Goal: Transaction & Acquisition: Obtain resource

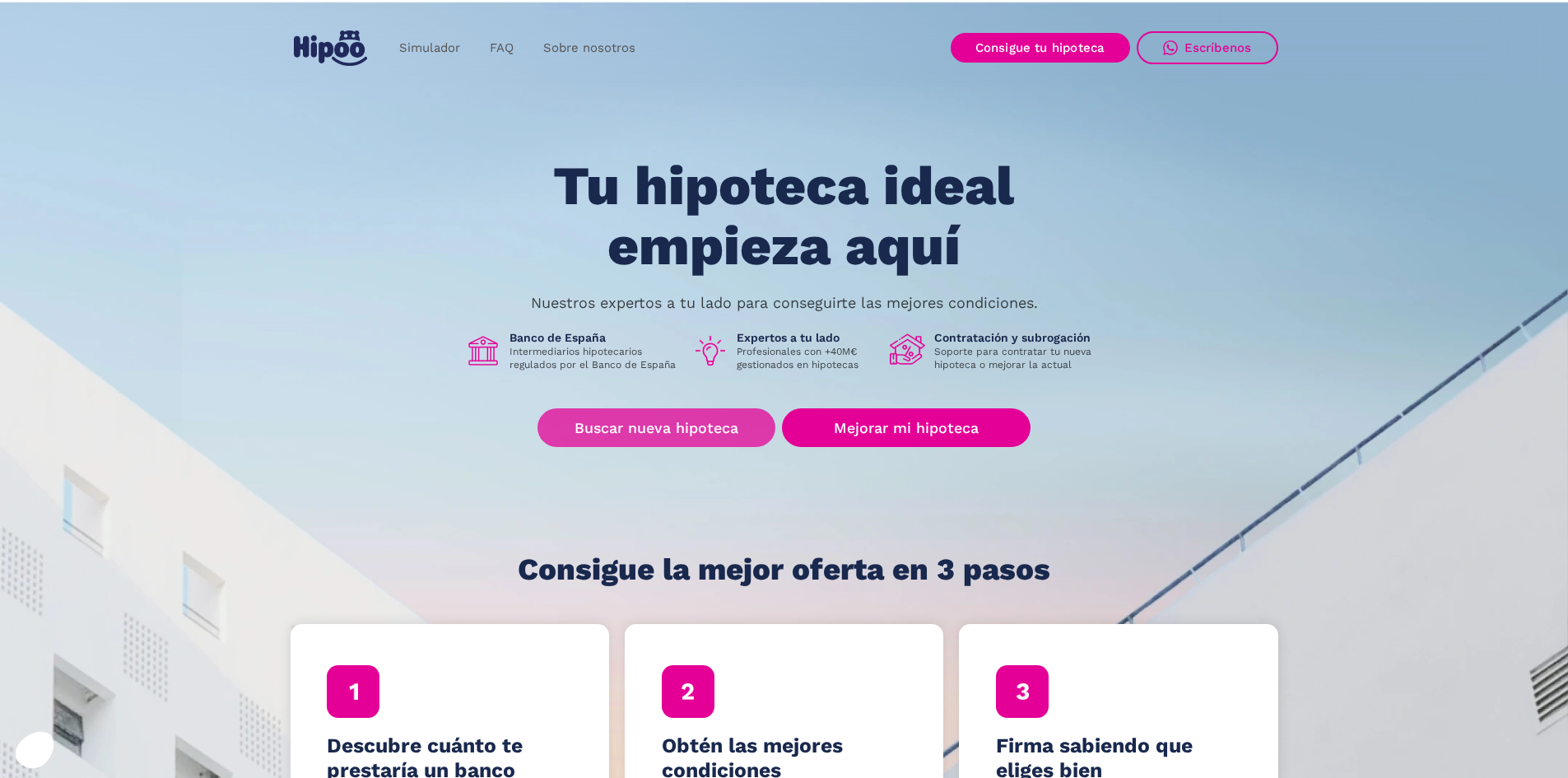
click at [572, 414] on link "Buscar nueva hipoteca" at bounding box center [656, 428] width 238 height 39
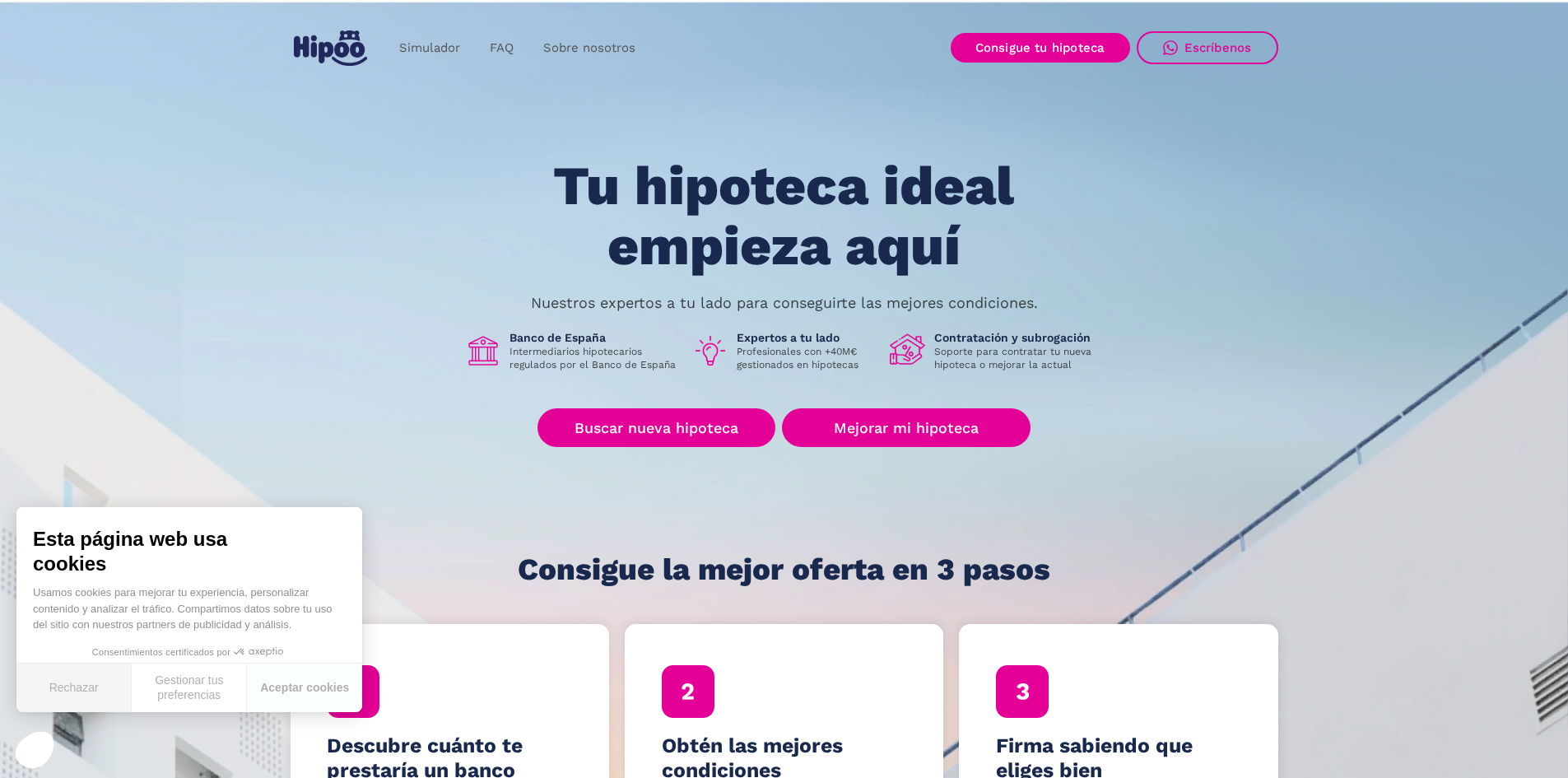
click at [100, 688] on button "Rechazar" at bounding box center [74, 688] width 115 height 49
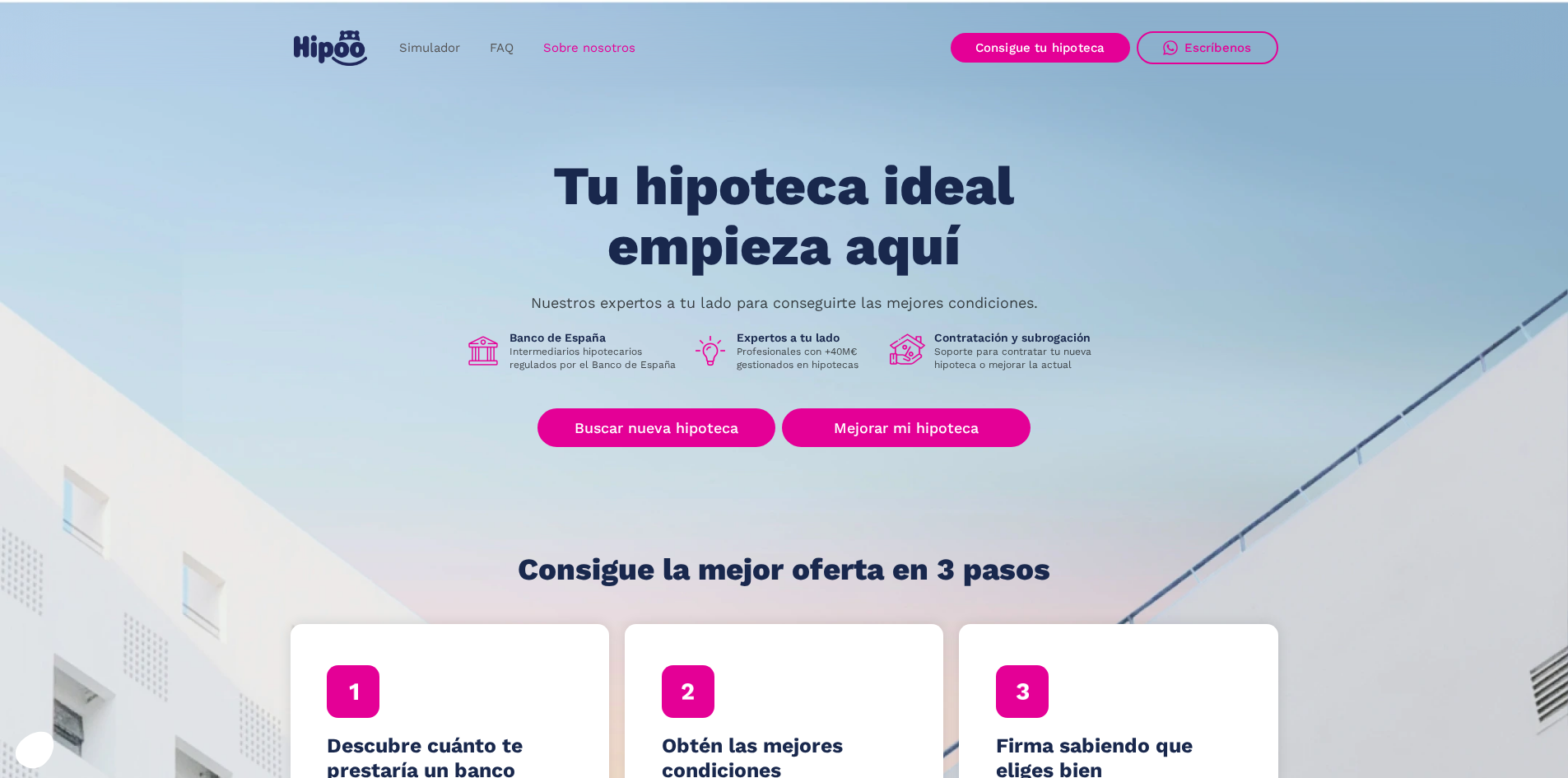
click at [583, 45] on link "Sobre nosotros" at bounding box center [589, 48] width 122 height 32
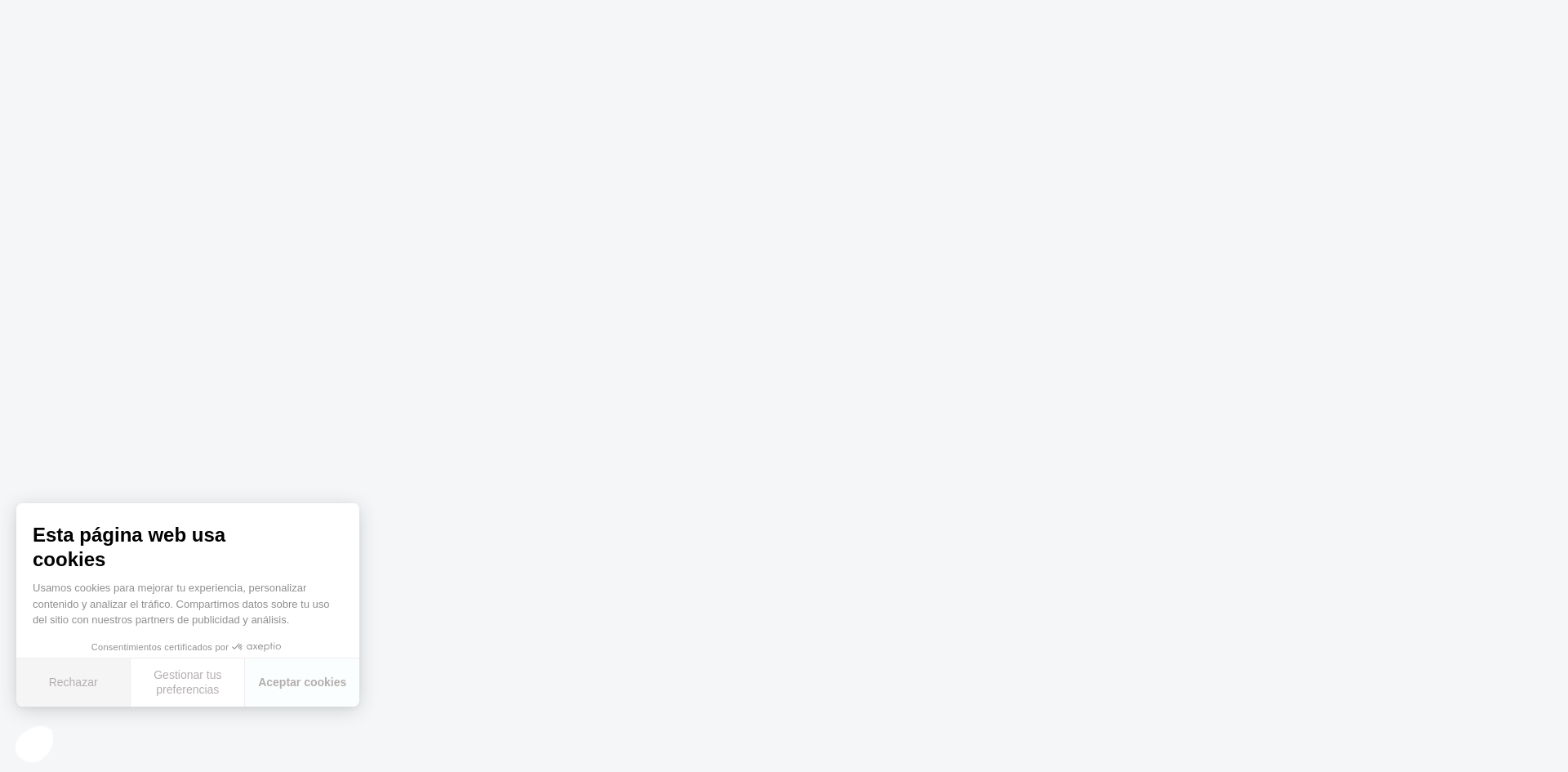
click at [87, 692] on button "Rechazar" at bounding box center [73, 682] width 114 height 48
